Goal: Task Accomplishment & Management: Complete application form

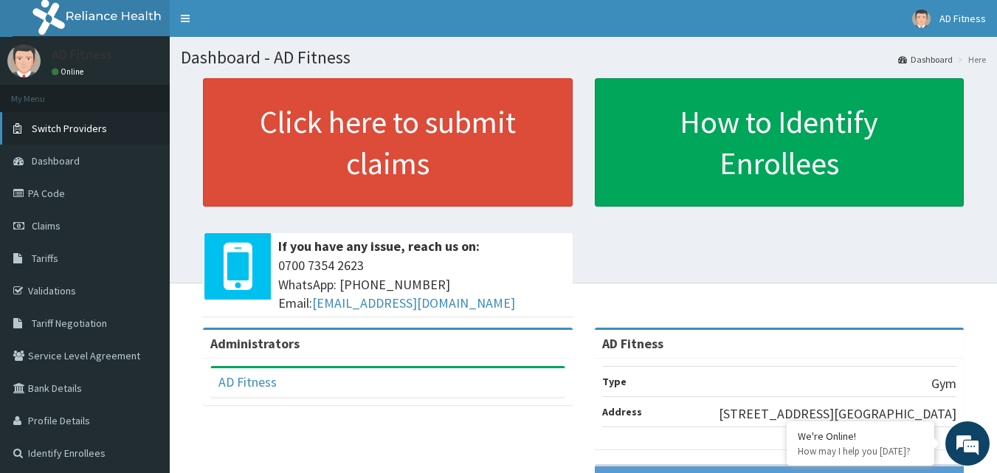
click at [30, 143] on link "Switch Providers" at bounding box center [85, 128] width 170 height 32
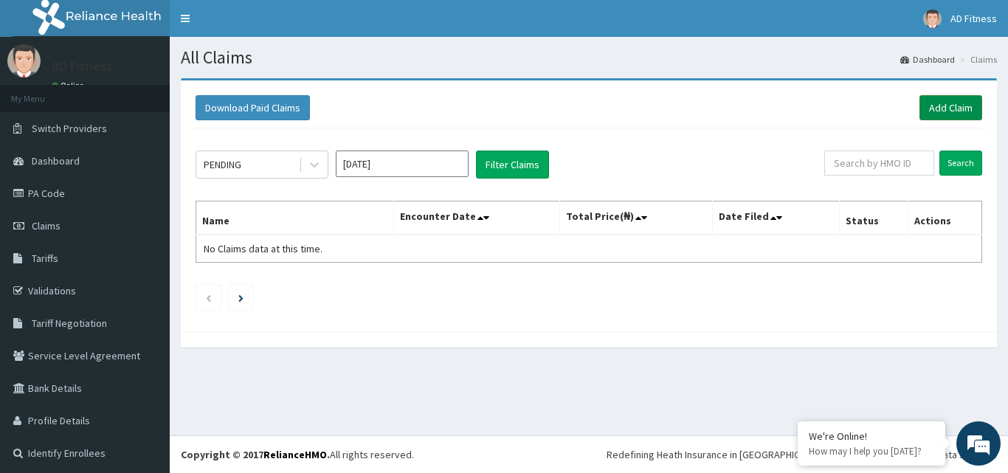
click at [936, 97] on link "Add Claim" at bounding box center [951, 107] width 63 height 25
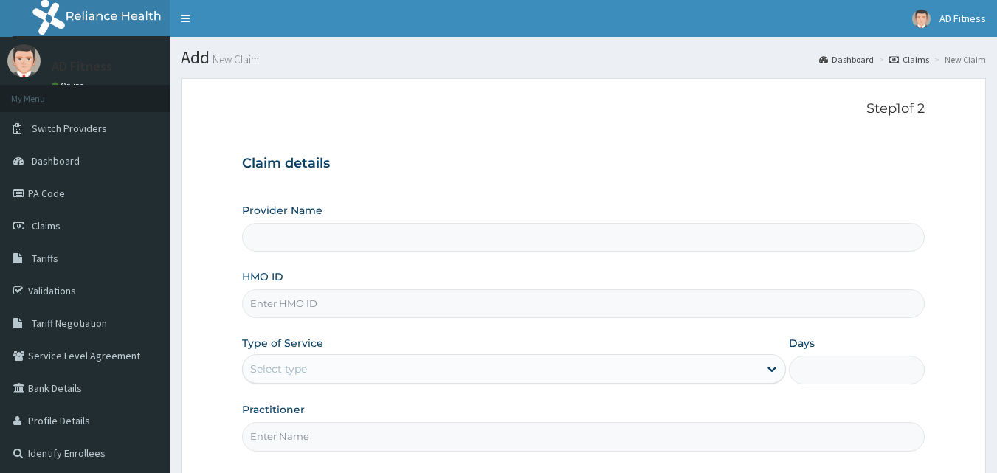
type input "AD Fitness"
type input "1"
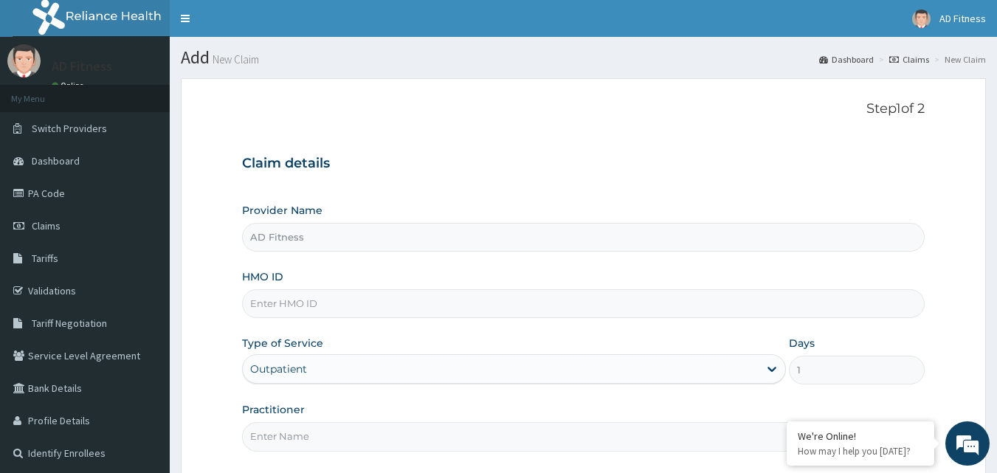
click at [288, 305] on input "HMO ID" at bounding box center [584, 303] width 684 height 29
paste input "ISW/10439/A"
click at [288, 305] on input "ISW/10439/A" at bounding box center [584, 303] width 684 height 29
paste input "ISW/10439/A"
click at [289, 305] on input "439/A" at bounding box center [584, 303] width 684 height 29
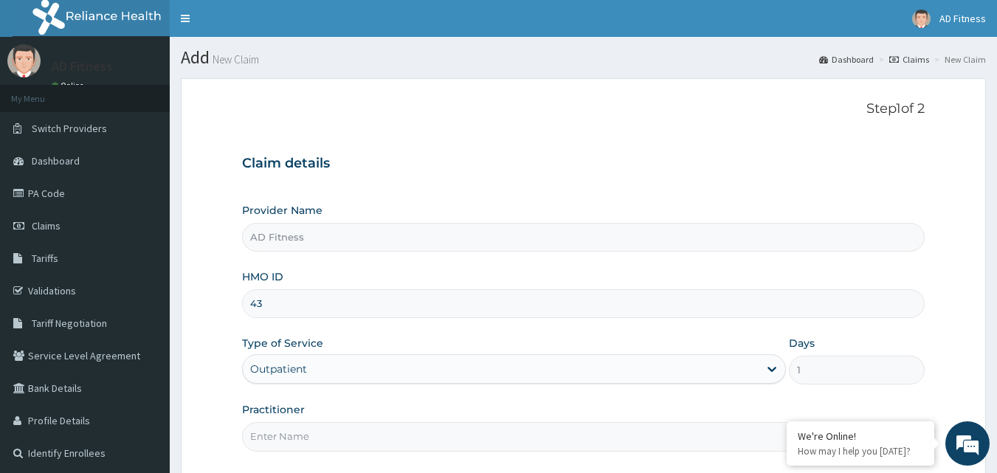
type input "4"
paste input "ISW/10439/A"
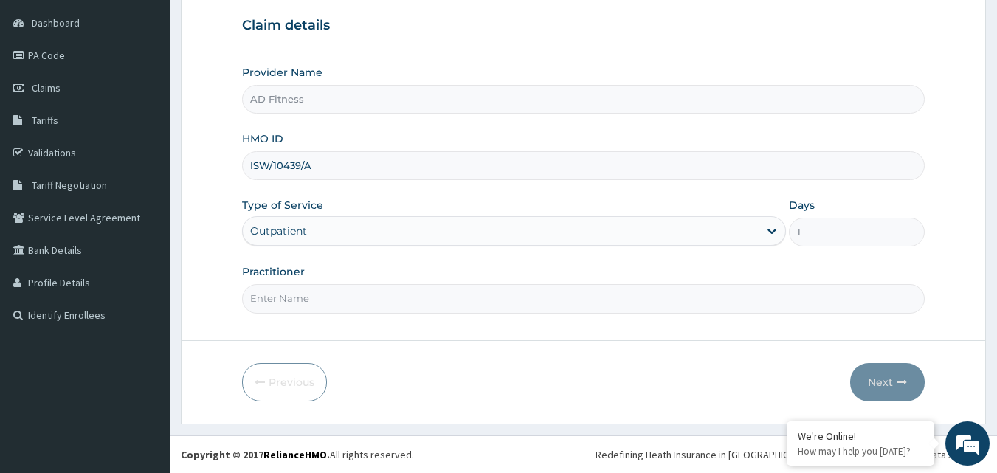
type input "ISW/10439/A"
click at [289, 305] on input "Practitioner" at bounding box center [584, 298] width 684 height 29
type input "ad"
click at [899, 388] on button "Next" at bounding box center [887, 382] width 75 height 38
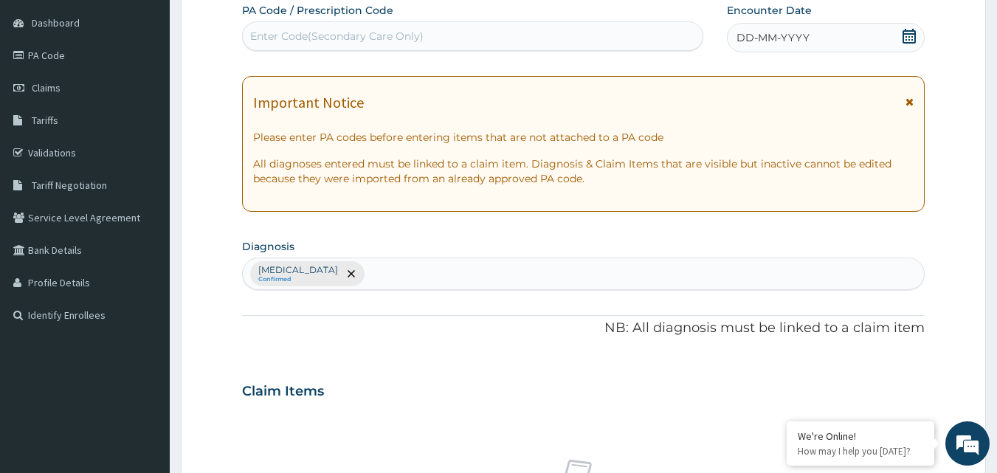
click at [376, 28] on div "Enter Code(Secondary Care Only)" at bounding box center [473, 36] width 461 height 24
paste input "PA/60FFFF"
type input "PA/60FFFF"
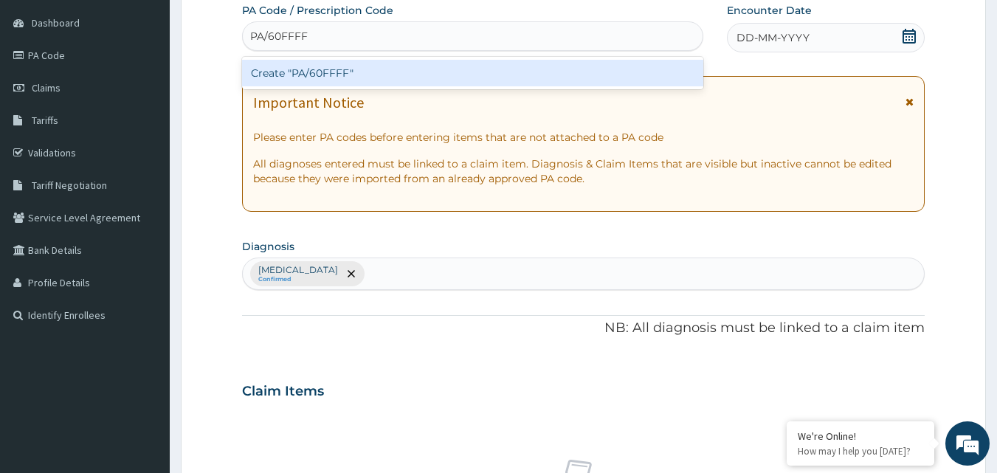
click at [375, 68] on div "Create "PA/60FFFF"" at bounding box center [473, 73] width 462 height 27
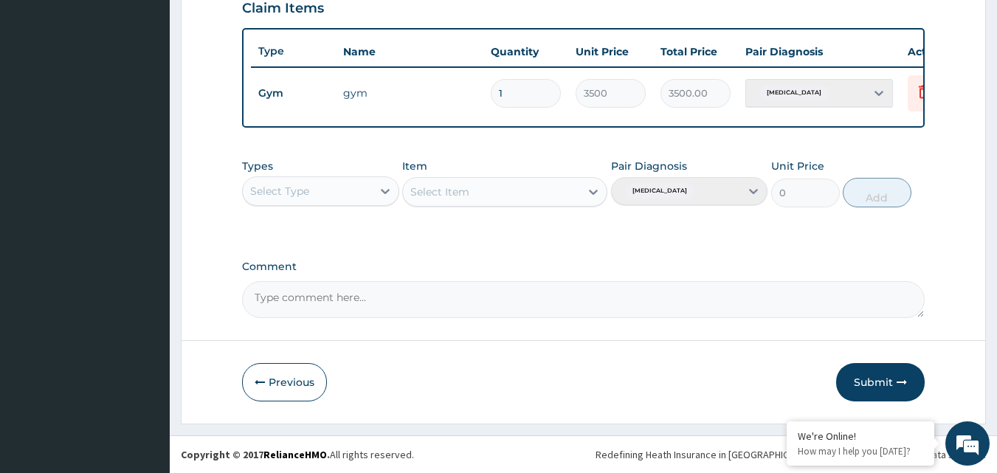
scroll to position [532, 0]
click at [907, 389] on button "Submit" at bounding box center [880, 382] width 89 height 38
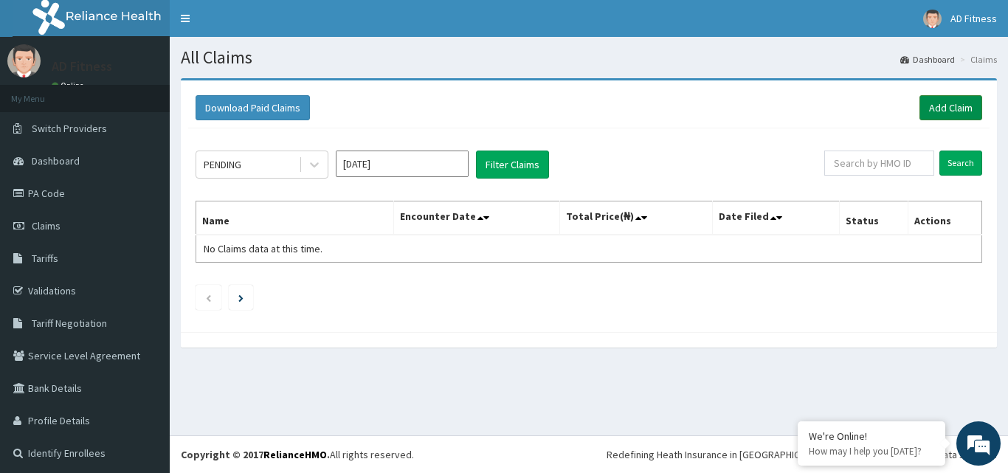
click at [936, 109] on link "Add Claim" at bounding box center [951, 107] width 63 height 25
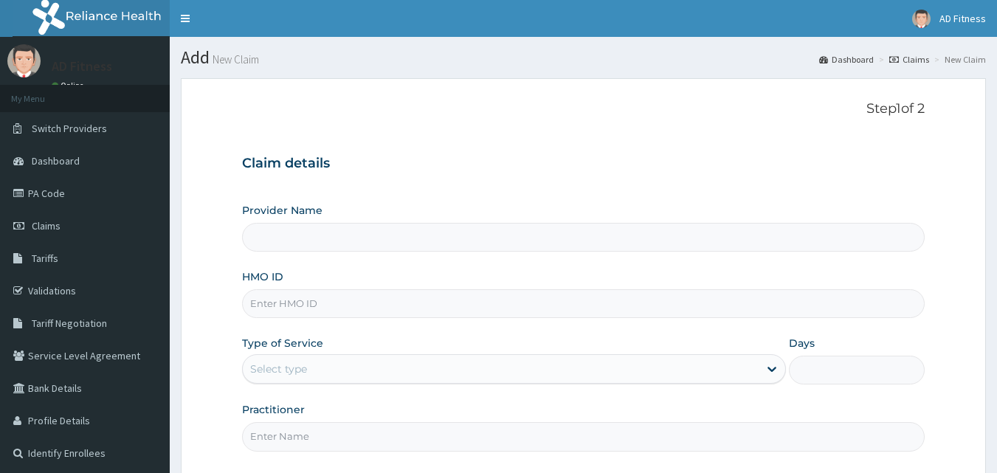
type input "AD Fitness"
type input "1"
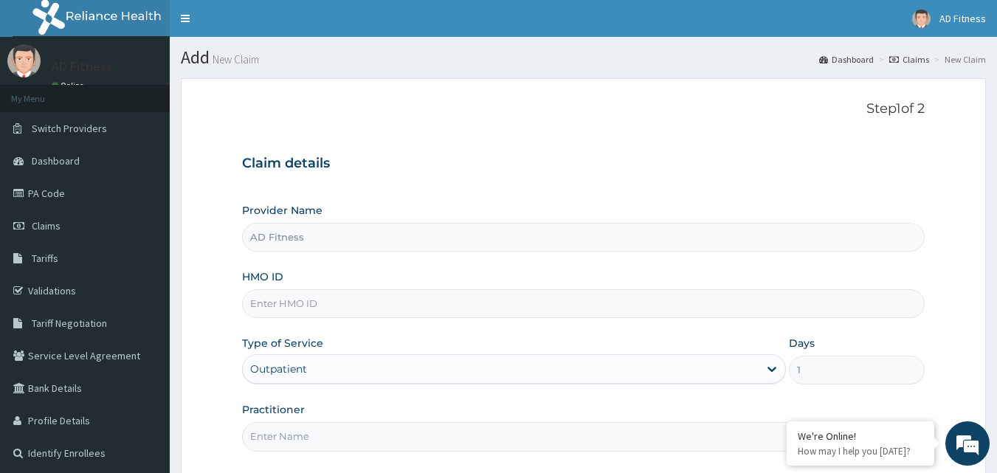
click at [263, 297] on input "HMO ID" at bounding box center [584, 303] width 684 height 29
paste input "ARM/10015/A"
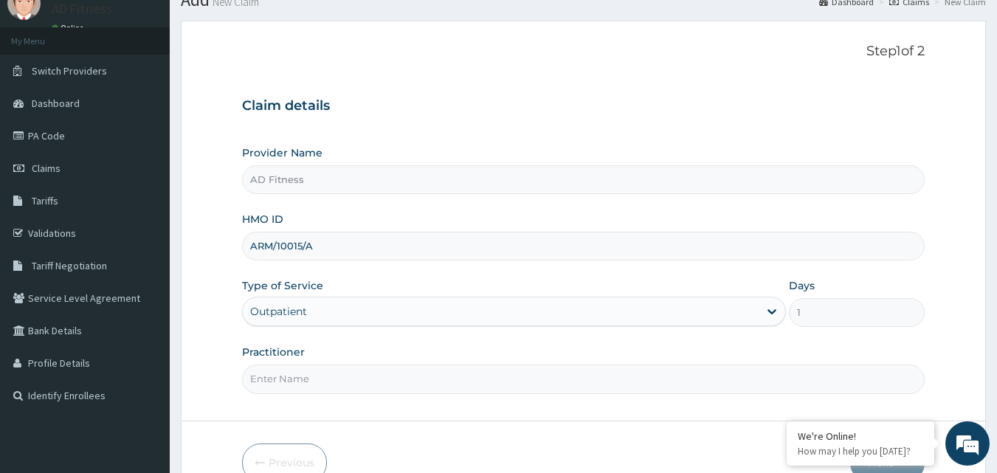
scroll to position [138, 0]
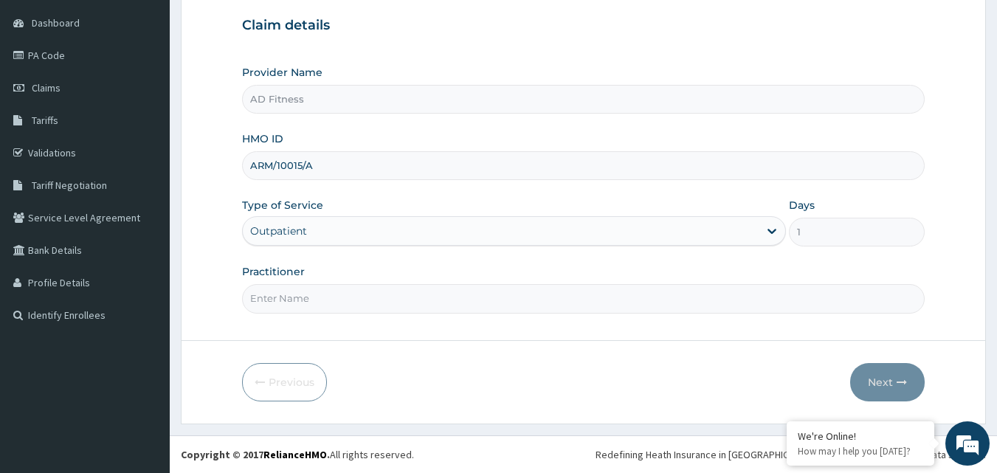
type input "ARM/10015/A"
click at [263, 292] on input "Practitioner" at bounding box center [584, 298] width 684 height 29
type input "ad"
click at [906, 379] on icon "button" at bounding box center [902, 382] width 10 height 10
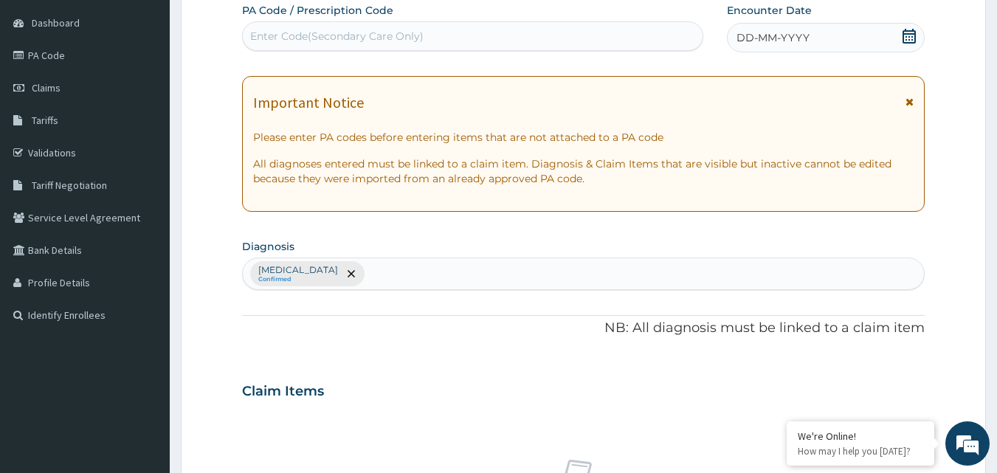
click at [344, 41] on div "Enter Code(Secondary Care Only)" at bounding box center [336, 36] width 173 height 15
paste input "PA/DF3587"
type input "PA/DF3587"
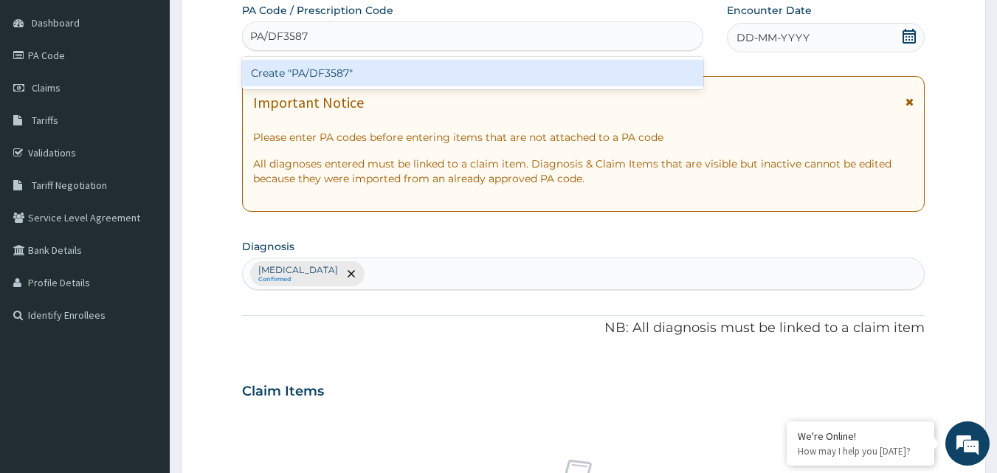
click at [343, 73] on div "Create "PA/DF3587"" at bounding box center [473, 73] width 462 height 27
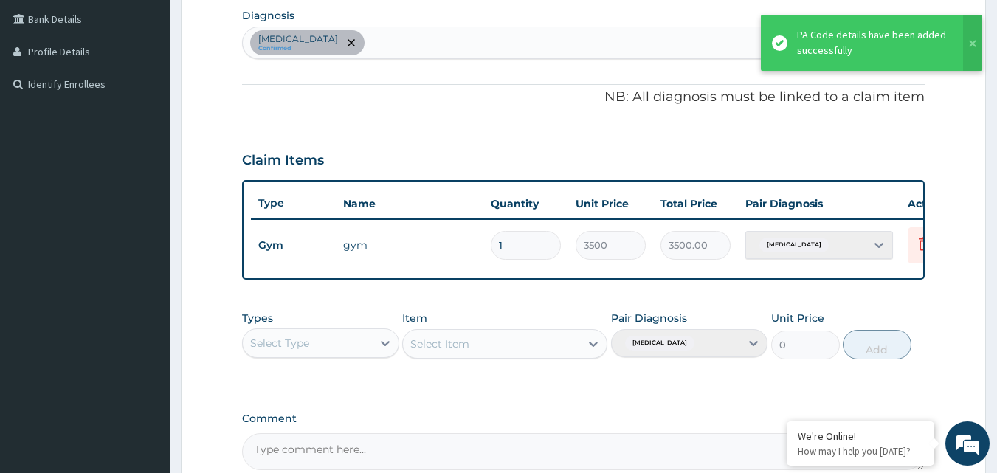
scroll to position [532, 0]
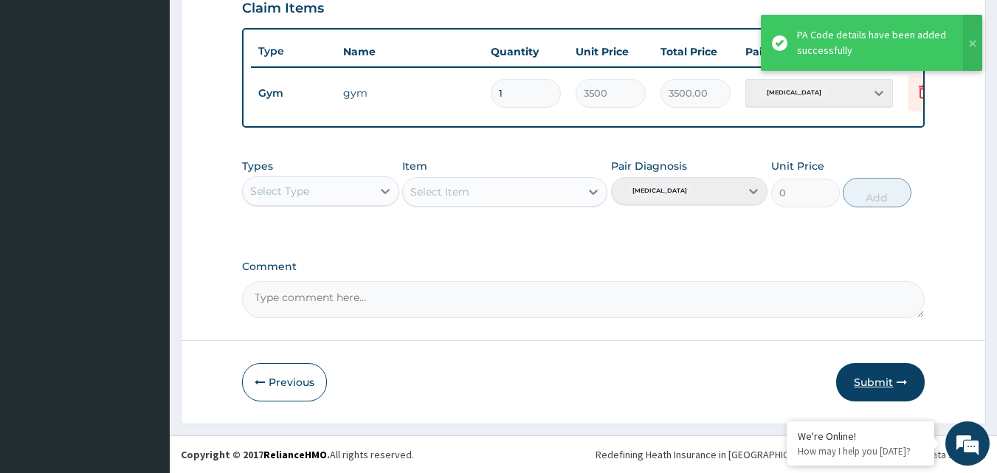
click at [890, 386] on button "Submit" at bounding box center [880, 382] width 89 height 38
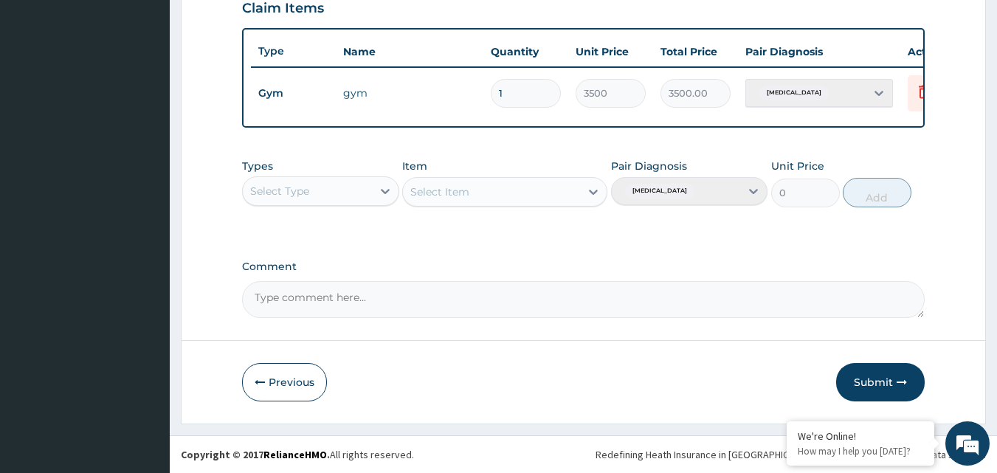
click at [890, 386] on button "Submit" at bounding box center [880, 382] width 89 height 38
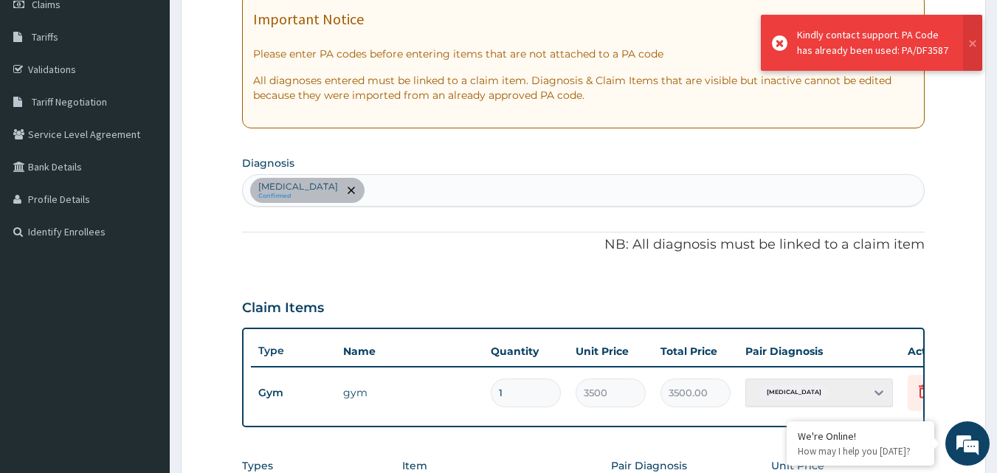
scroll to position [0, 0]
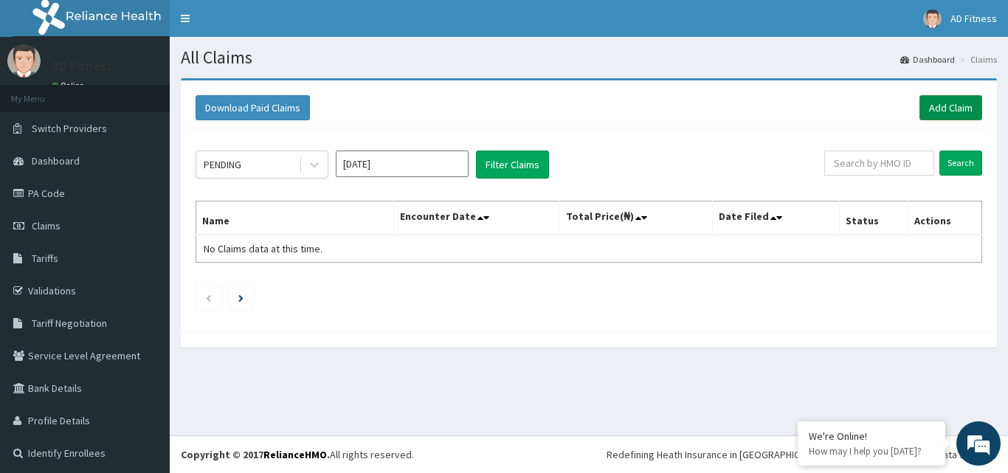
click at [938, 113] on link "Add Claim" at bounding box center [951, 107] width 63 height 25
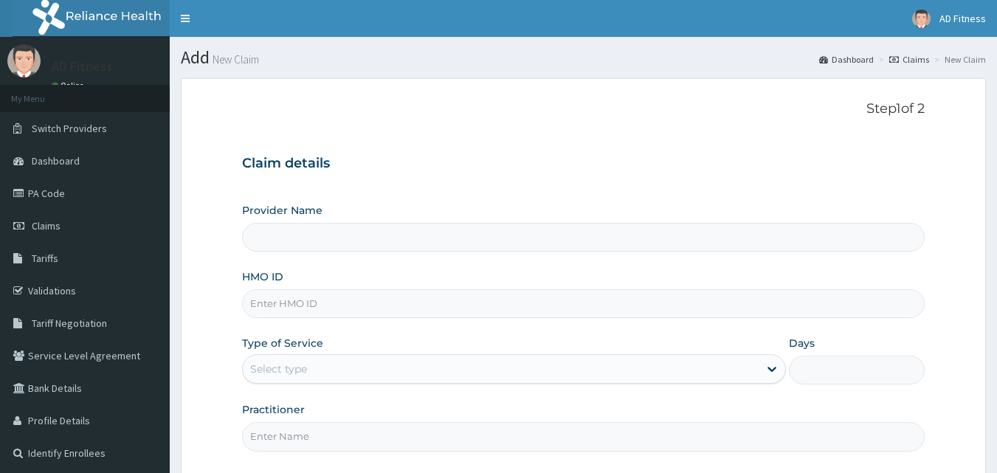
type input "AD Fitness"
type input "1"
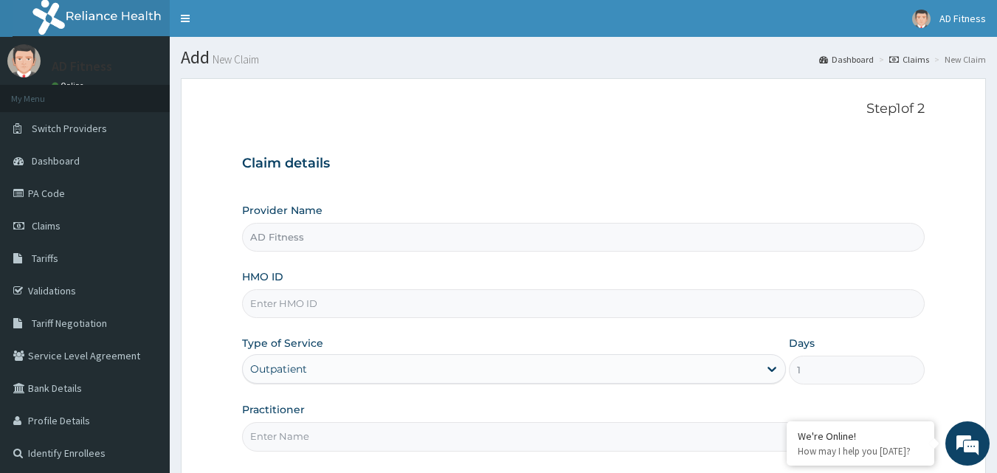
click at [317, 298] on input "HMO ID" at bounding box center [584, 303] width 684 height 29
paste input "ARM/10015/A"
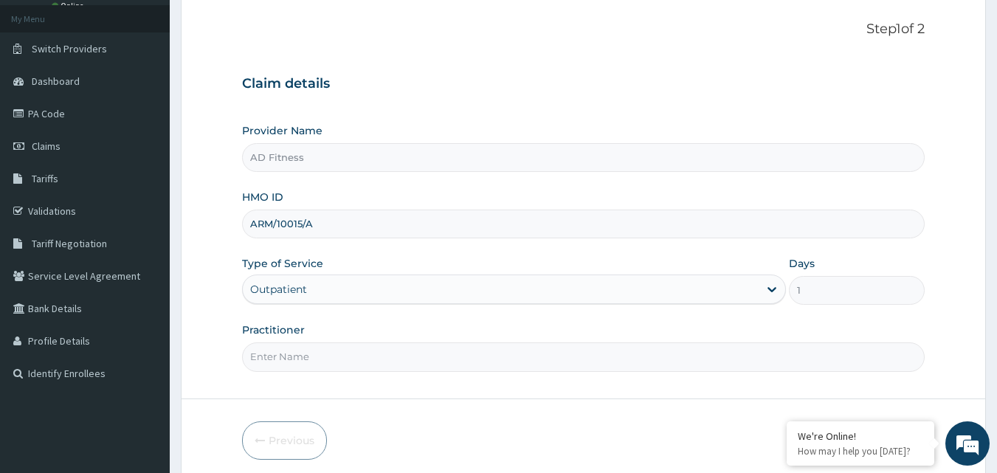
scroll to position [138, 0]
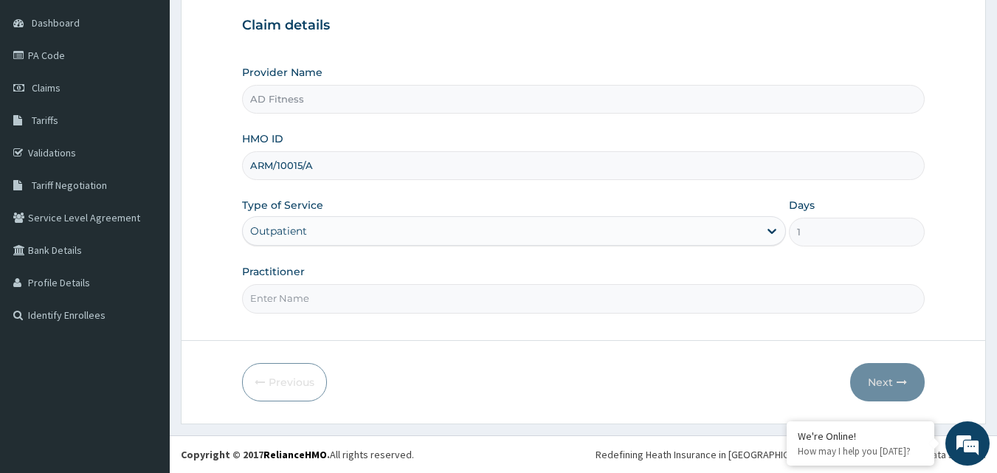
type input "ARM/10015/A"
click at [317, 298] on input "Practitioner" at bounding box center [584, 298] width 684 height 29
type input "ad"
click at [901, 379] on icon "button" at bounding box center [902, 382] width 10 height 10
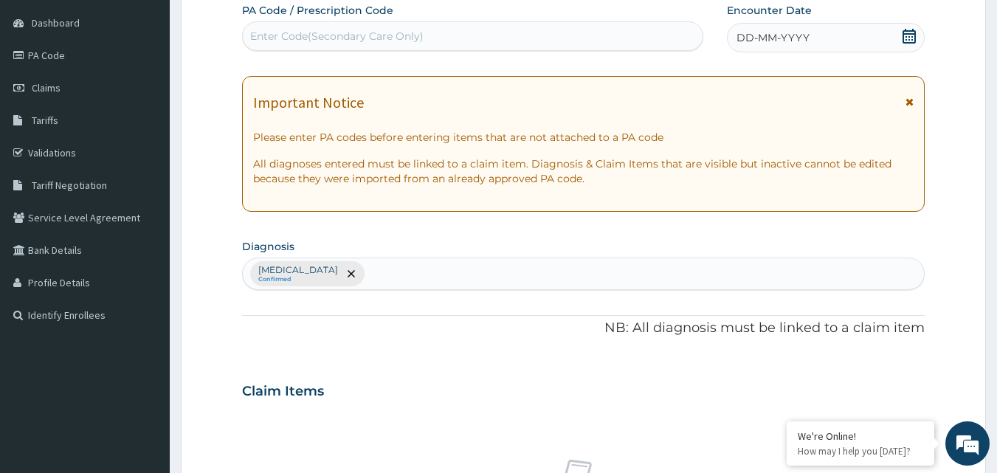
click at [309, 37] on div "Enter Code(Secondary Care Only)" at bounding box center [336, 36] width 173 height 15
paste input "PA/DF3587"
type input "PA/DF3587"
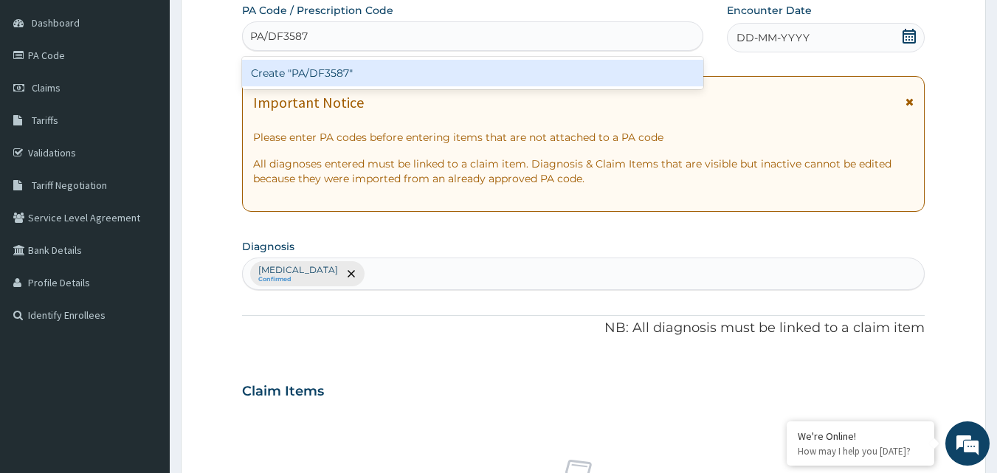
click at [370, 81] on div "Create "PA/DF3587"" at bounding box center [473, 73] width 462 height 27
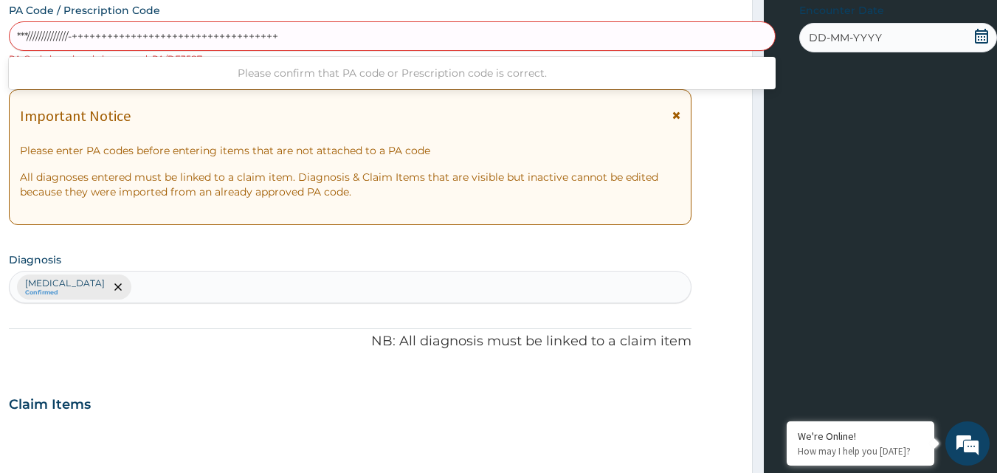
scroll to position [0, 0]
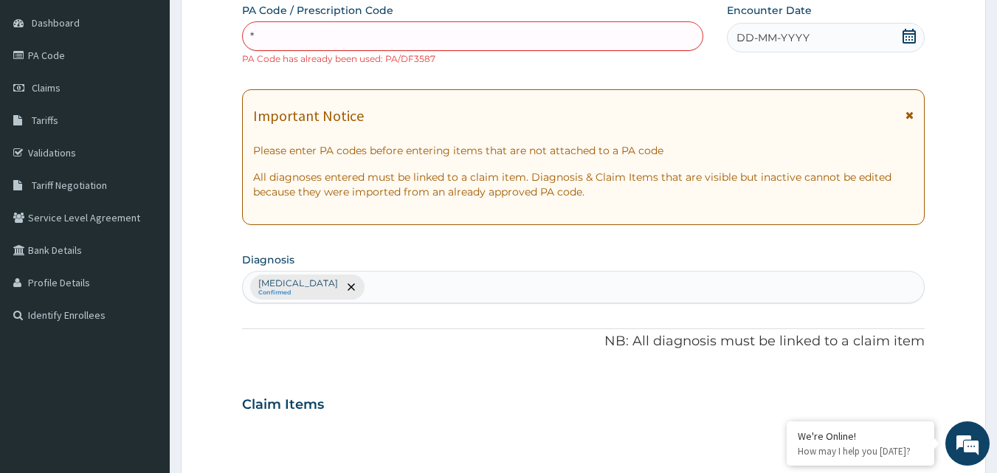
type input "*"
